Goal: Navigation & Orientation: Find specific page/section

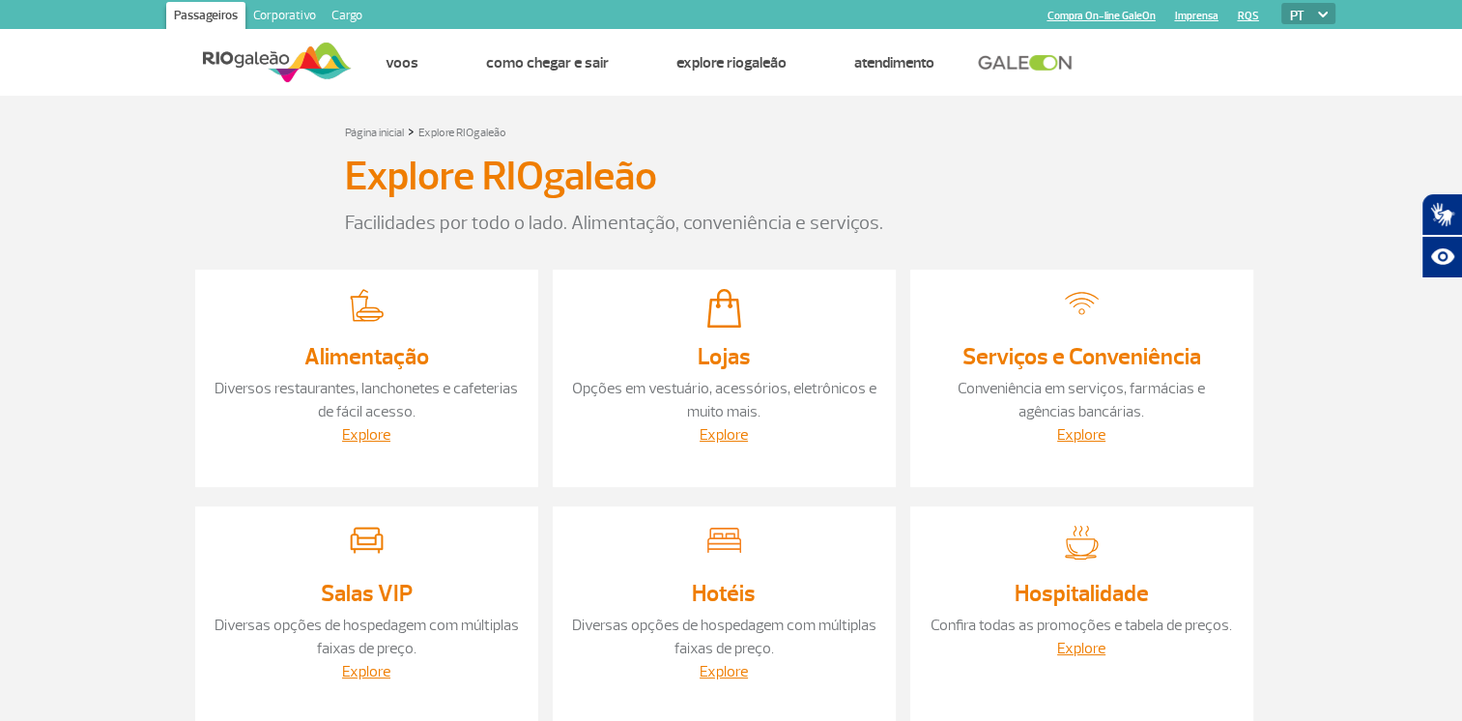
click at [663, 176] on div "Explore RIOgaleão" at bounding box center [731, 181] width 773 height 56
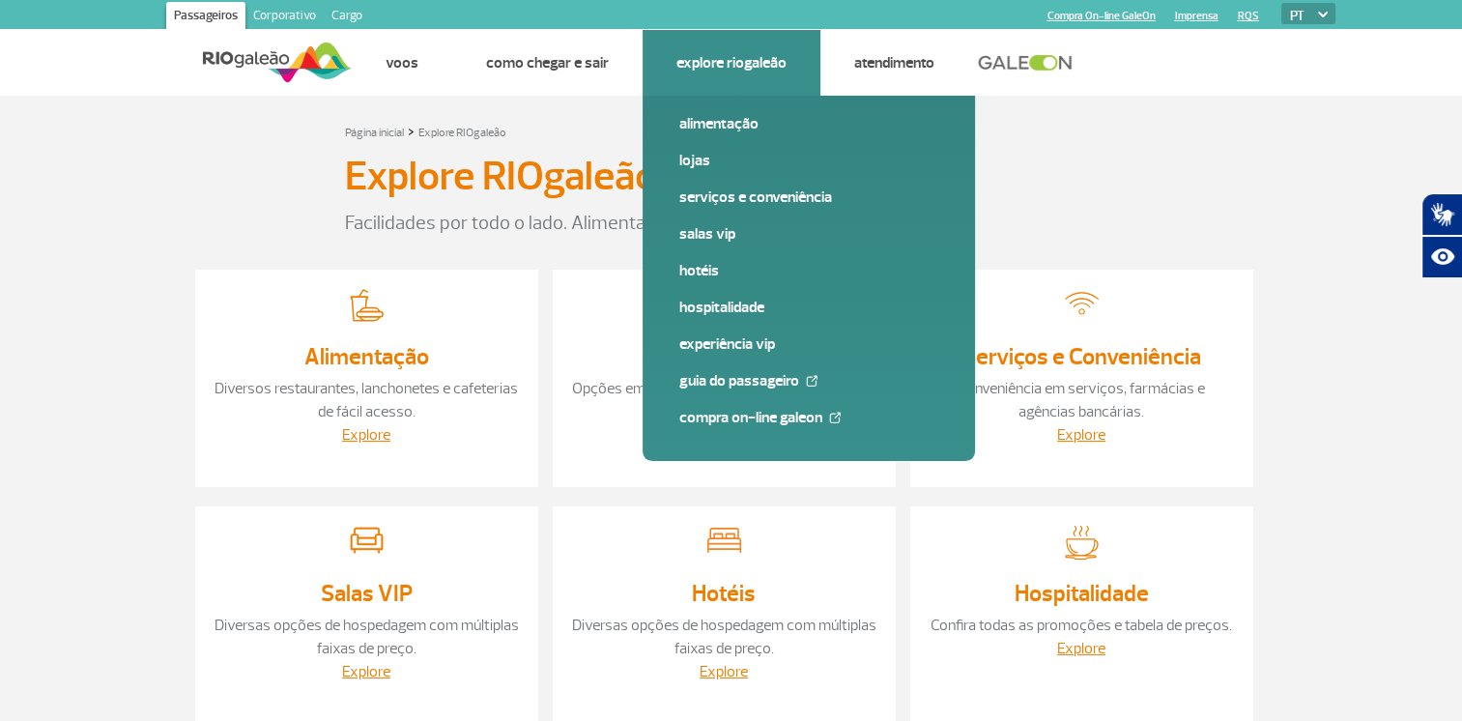
click at [709, 61] on link "Explore RIOgaleão" at bounding box center [732, 62] width 110 height 19
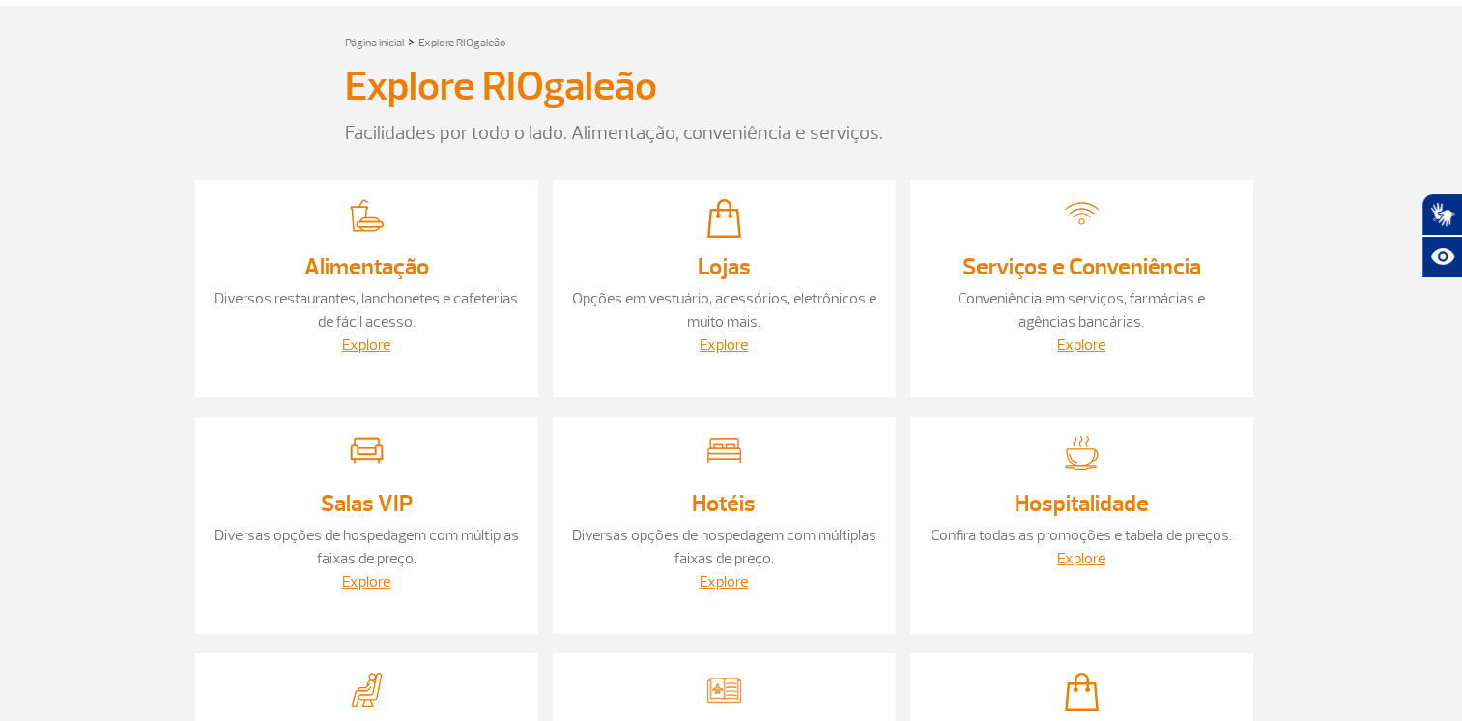
scroll to position [97, 0]
